Goal: Transaction & Acquisition: Purchase product/service

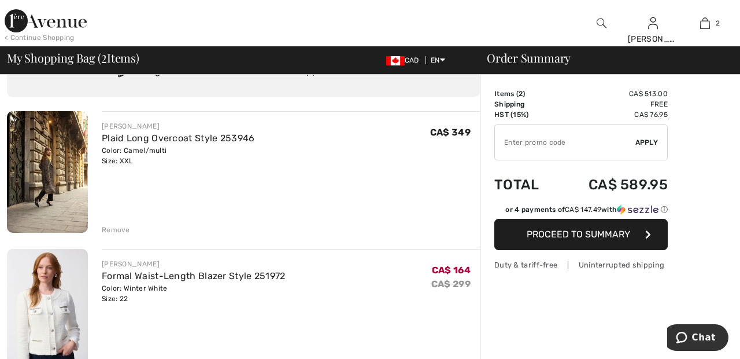
scroll to position [59, 0]
click at [256, 274] on link "Formal Waist-Length Blazer Style 251972" at bounding box center [194, 274] width 184 height 11
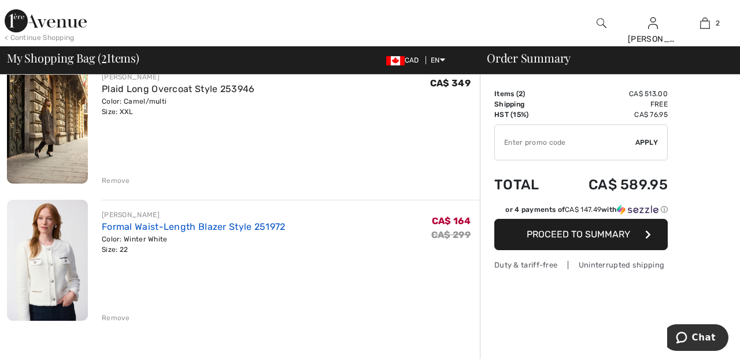
scroll to position [114, 0]
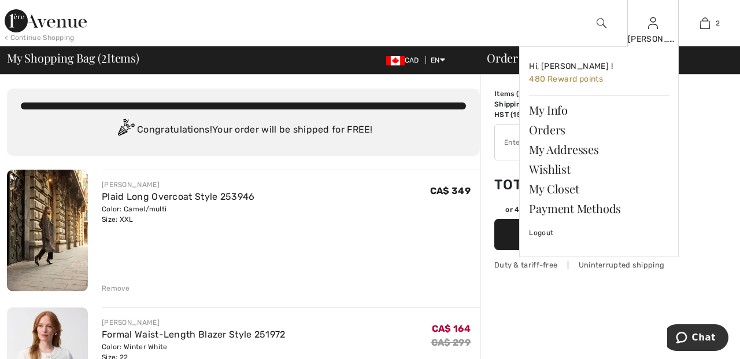
click at [655, 27] on img at bounding box center [653, 23] width 10 height 14
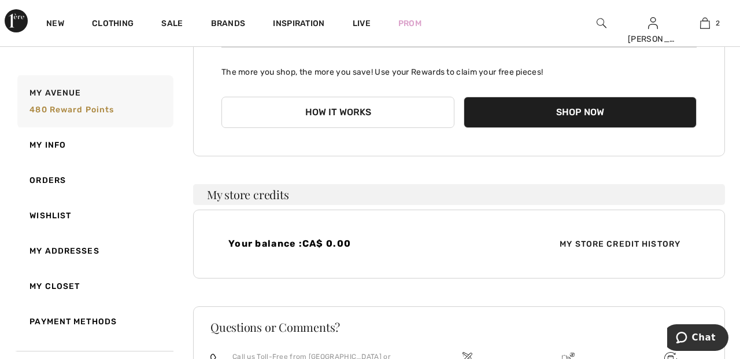
scroll to position [168, 0]
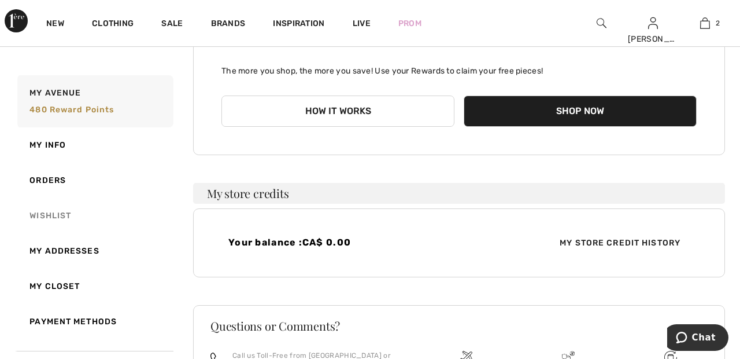
click at [63, 217] on link "Wishlist" at bounding box center [94, 215] width 158 height 35
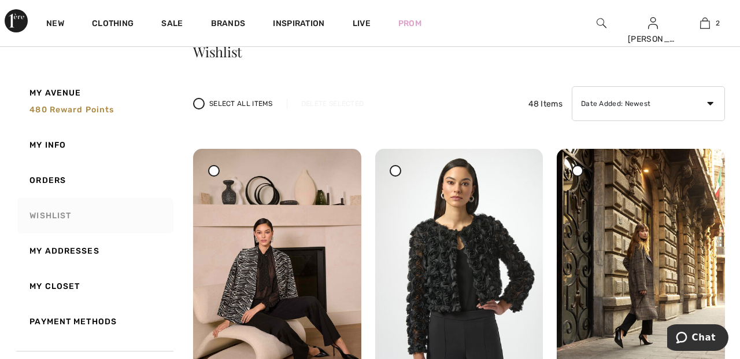
scroll to position [0, 0]
